Goal: Task Accomplishment & Management: Manage account settings

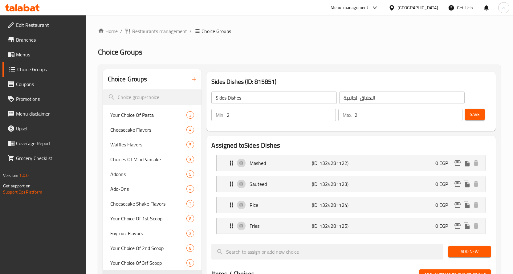
click at [353, 44] on div "Home / Restaurants management / Choice Groups Choice Groups Choice Groups Your …" at bounding box center [299, 266] width 403 height 478
click at [150, 36] on div "Home / Restaurants management / Choice Groups Choice Groups Choice Groups Your …" at bounding box center [299, 266] width 403 height 478
click at [150, 34] on span "Restaurants management" at bounding box center [159, 30] width 55 height 7
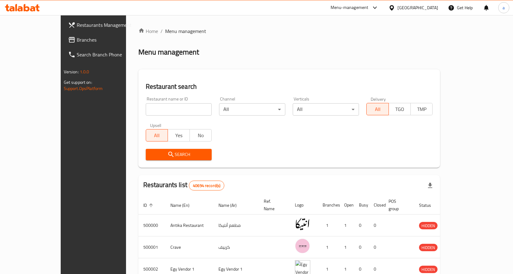
click at [77, 41] on span "Branches" at bounding box center [109, 39] width 65 height 7
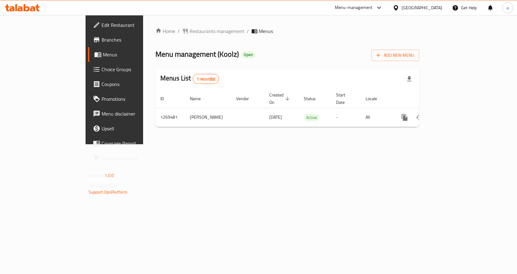
click at [102, 72] on span "Choice Groups" at bounding box center [135, 69] width 66 height 7
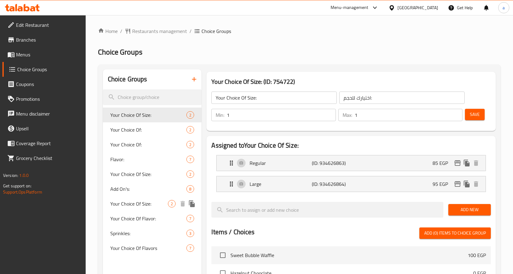
click at [147, 201] on span "Your Choice Of Size:" at bounding box center [139, 203] width 58 height 7
type input "إختيارك من الحجم:"
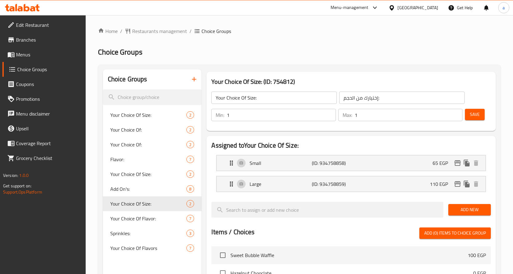
click at [321, 30] on ol "Home / Restaurants management / Choice Groups" at bounding box center [299, 30] width 403 height 7
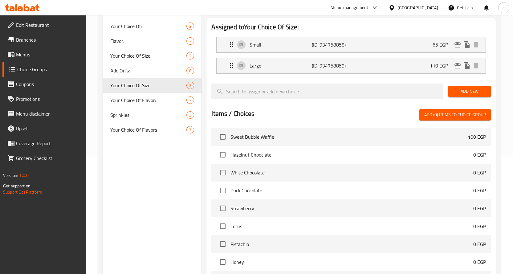
scroll to position [109, 0]
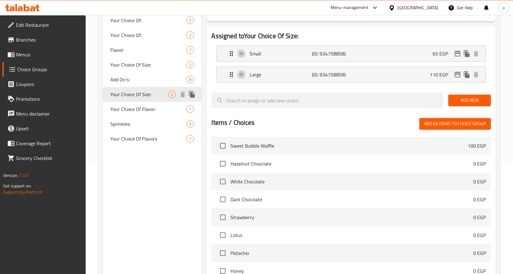
click at [131, 75] on div "Add On's: 8" at bounding box center [152, 79] width 99 height 15
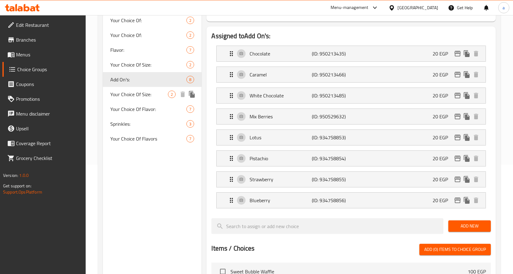
type input "Add On's:"
type input "الإضافات:"
type input "0"
type input "4"
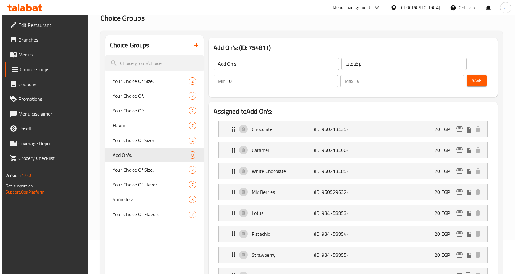
scroll to position [0, 0]
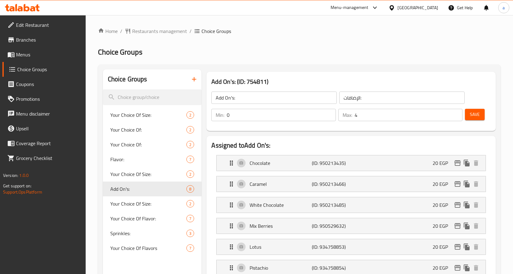
click at [310, 74] on div "Add On's: (ID: 754811) Add On's: ​ الإضافات: ​ Min: 0 ​ Max: 4 ​ Save" at bounding box center [350, 101] width 289 height 59
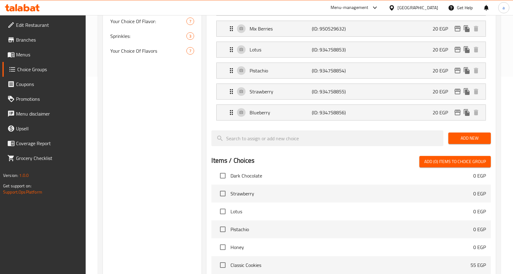
scroll to position [81, 0]
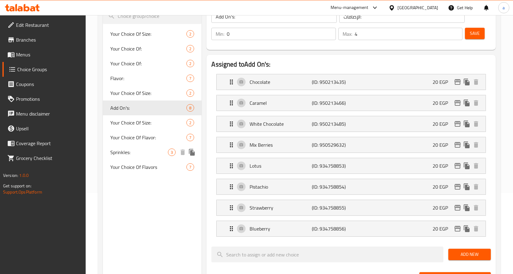
click at [141, 152] on span "Sprinkles:" at bounding box center [139, 151] width 58 height 7
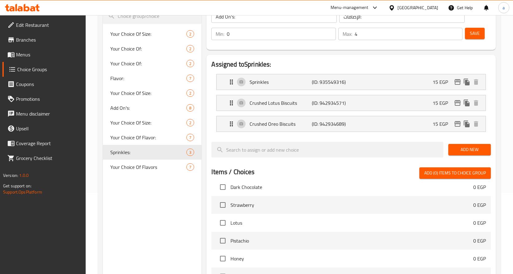
type input "Sprinkles:"
type input "سبرنكلز:"
type input "1"
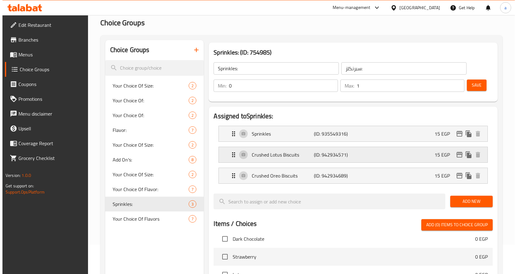
scroll to position [0, 0]
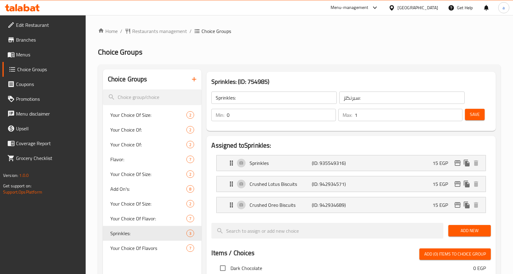
click at [287, 66] on div "Choice Groups Your Choice Of Size: 2 Your Choice Of: 2 Your Choice Of: 2 Flavor…" at bounding box center [299, 274] width 403 height 420
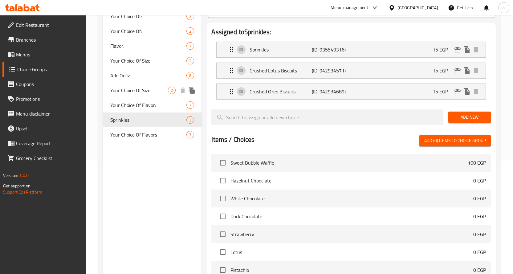
scroll to position [69, 0]
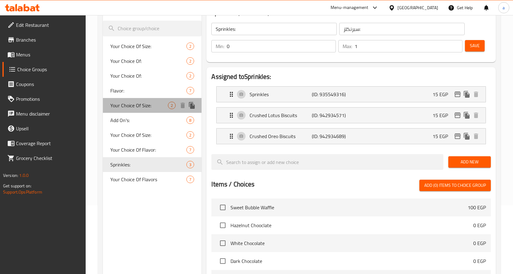
click at [140, 108] on span "Your Choice Of Size:" at bounding box center [139, 105] width 58 height 7
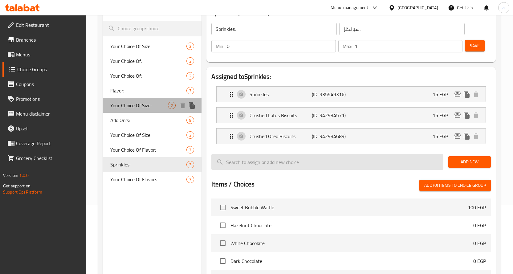
type input "Your Choice Of Size:"
type input "إختيارك من الحجم:"
type input "1"
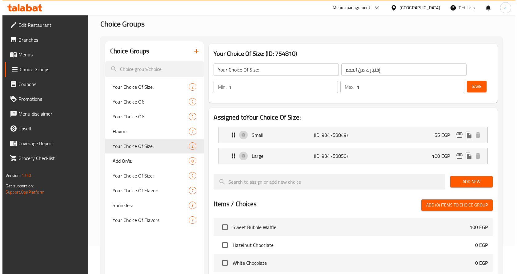
scroll to position [0, 0]
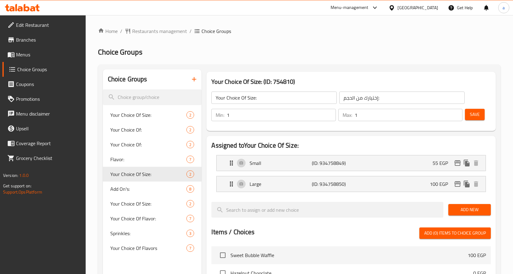
click at [330, 60] on div "Home / Restaurants management / Choice Groups Choice Groups Choice Groups Your …" at bounding box center [299, 245] width 403 height 436
click at [367, 51] on h2 "Choice Groups" at bounding box center [299, 52] width 403 height 10
click at [22, 58] on span "Menus" at bounding box center [48, 54] width 65 height 7
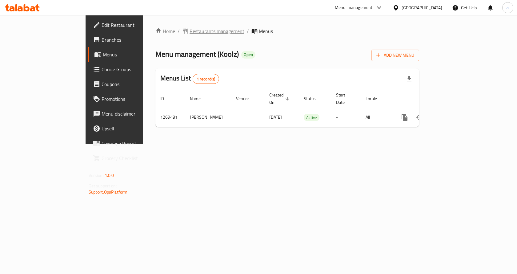
click at [190, 34] on span "Restaurants management" at bounding box center [217, 30] width 55 height 7
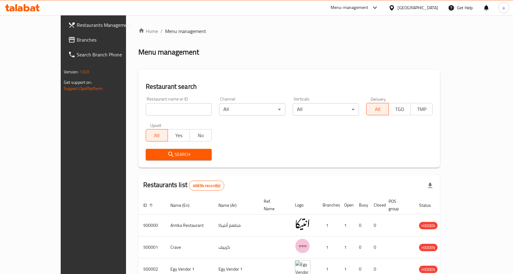
click at [77, 36] on span "Branches" at bounding box center [109, 39] width 65 height 7
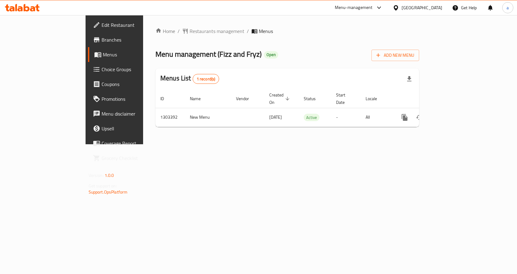
click at [102, 72] on span "Choice Groups" at bounding box center [135, 69] width 66 height 7
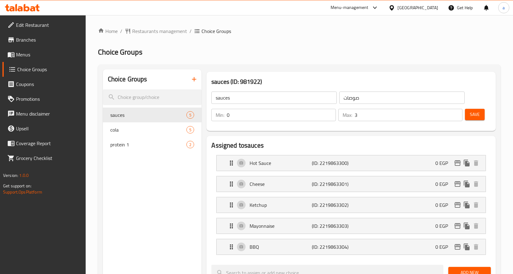
click at [265, 26] on div "Home / Restaurants management / Choice Groups Choice Groups Choice Groups sauce…" at bounding box center [299, 276] width 427 height 523
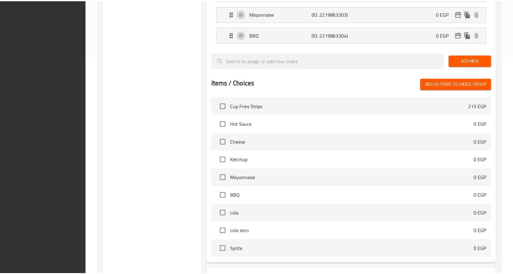
scroll to position [265, 0]
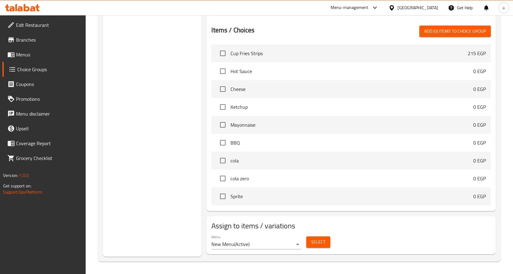
click at [144, 112] on div "Choice Groups sauces 5 cola 5 protein 1 2" at bounding box center [152, 31] width 99 height 452
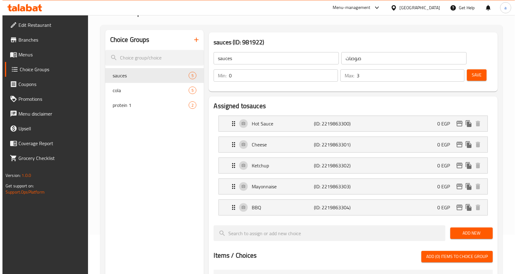
scroll to position [0, 0]
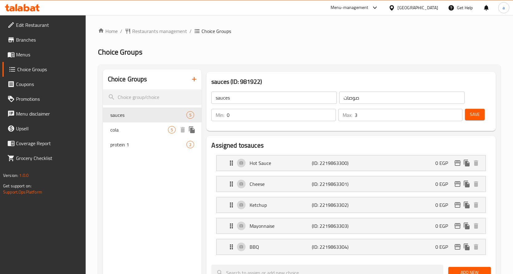
click at [131, 127] on span "cola" at bounding box center [139, 129] width 58 height 7
type input "cola"
type input "كولا"
type input "1"
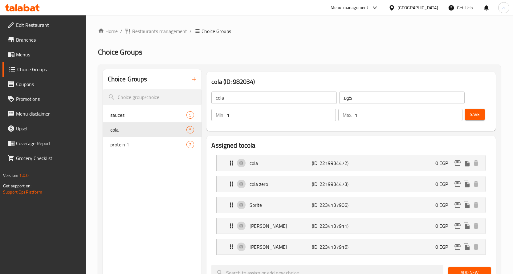
click at [322, 49] on h2 "Choice Groups" at bounding box center [299, 52] width 403 height 10
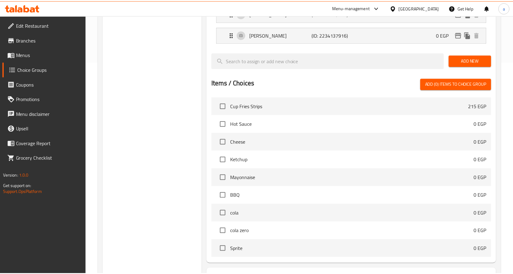
scroll to position [265, 0]
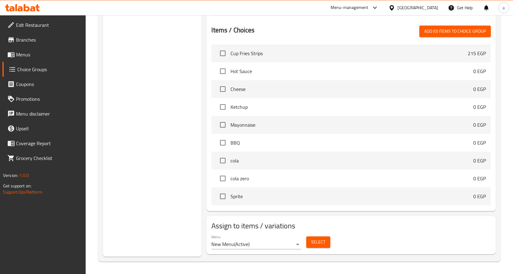
click at [169, 99] on div "Choice Groups sauces 5 cola 5 protein 1 2" at bounding box center [152, 31] width 99 height 452
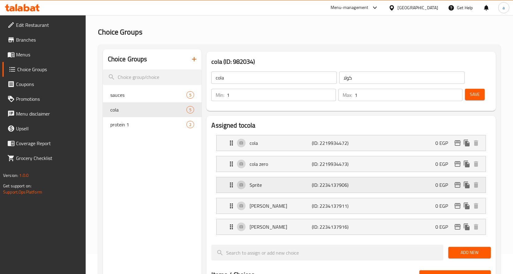
scroll to position [31, 0]
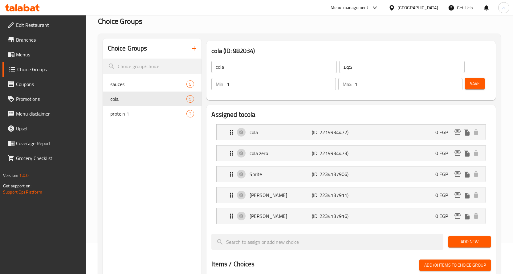
click at [157, 195] on div "Choice Groups sauces 5 cola 5 protein 1 2" at bounding box center [152, 264] width 99 height 452
click at [141, 119] on div "protein 1 2" at bounding box center [152, 113] width 99 height 15
type input "protein 1"
type input "البروتين الاول"
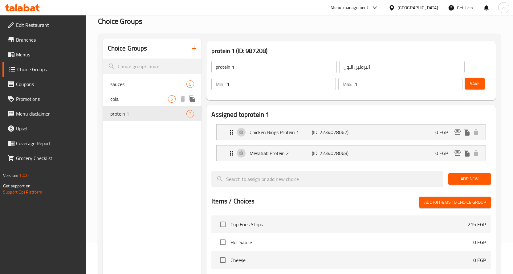
click at [131, 97] on span "cola" at bounding box center [139, 98] width 58 height 7
type input "cola"
type input "كولا"
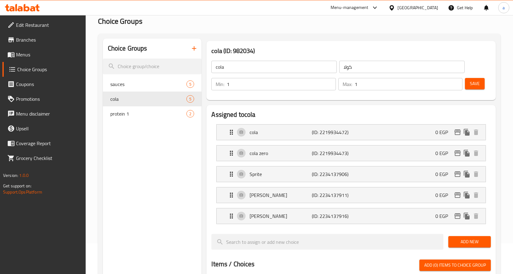
click at [288, 38] on div "Choice Groups sauces 5 cola 5 protein 1 2 cola (ID: 982034) cola ​ كولا ​ Min: …" at bounding box center [299, 265] width 403 height 462
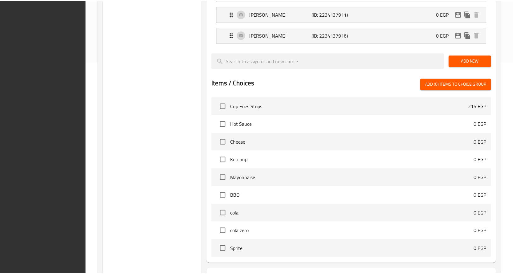
scroll to position [265, 0]
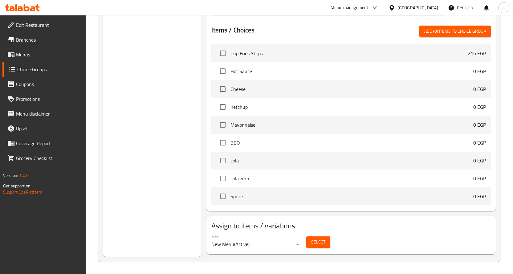
click at [174, 104] on div "Choice Groups sauces 5 cola 5 protein 1 2" at bounding box center [152, 31] width 99 height 452
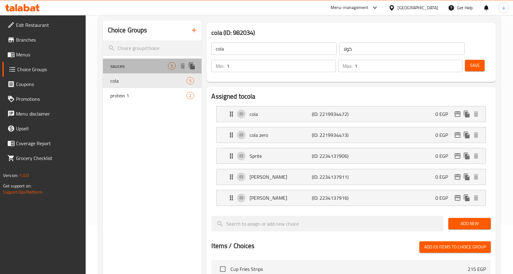
click at [150, 69] on span "sauces" at bounding box center [139, 65] width 58 height 7
type input "sauces"
type input "صوصات"
type input "0"
type input "3"
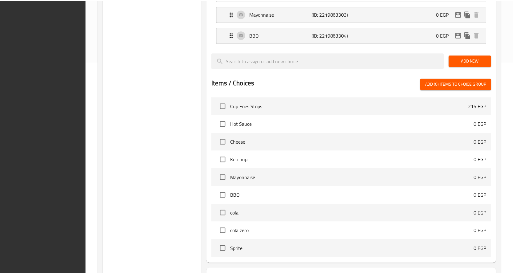
scroll to position [265, 0]
